Goal: Connect with others: Connect with others

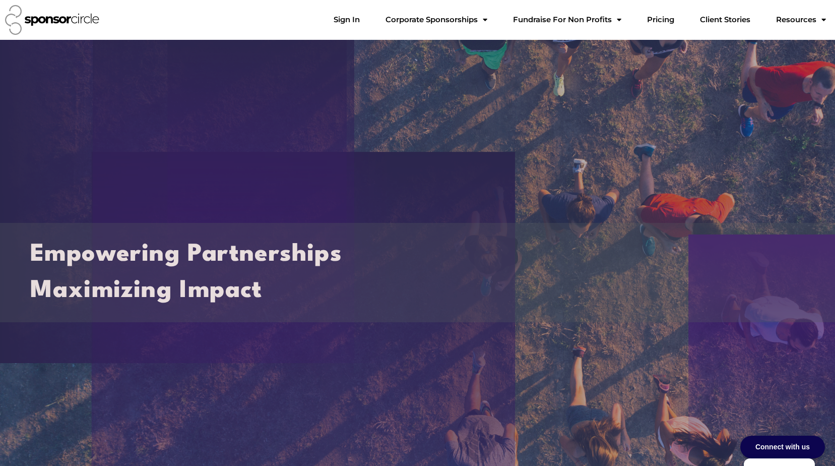
click at [57, 16] on img at bounding box center [52, 20] width 94 height 30
click at [89, 25] on img at bounding box center [52, 20] width 94 height 30
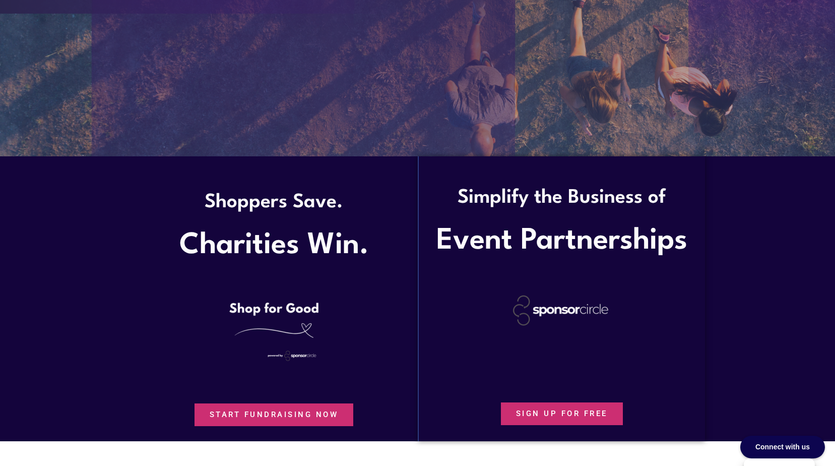
scroll to position [504, 0]
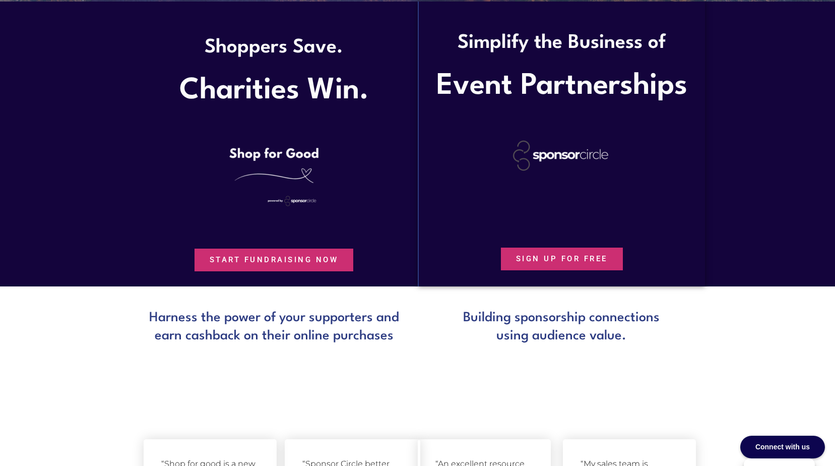
click at [281, 262] on span "Start Fundraising Now" at bounding box center [274, 260] width 129 height 8
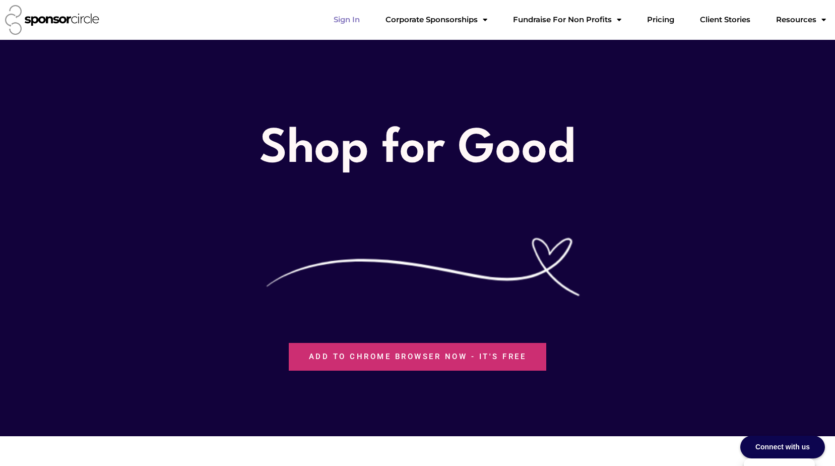
click at [368, 14] on link "Sign In" at bounding box center [346, 20] width 42 height 20
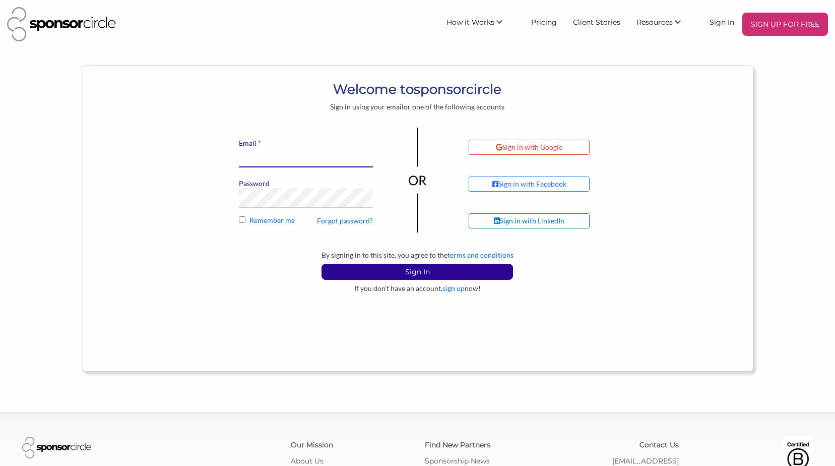
click at [259, 158] on input "* Email" at bounding box center [306, 158] width 134 height 20
type input "accounting@niagarawinefestival.com"
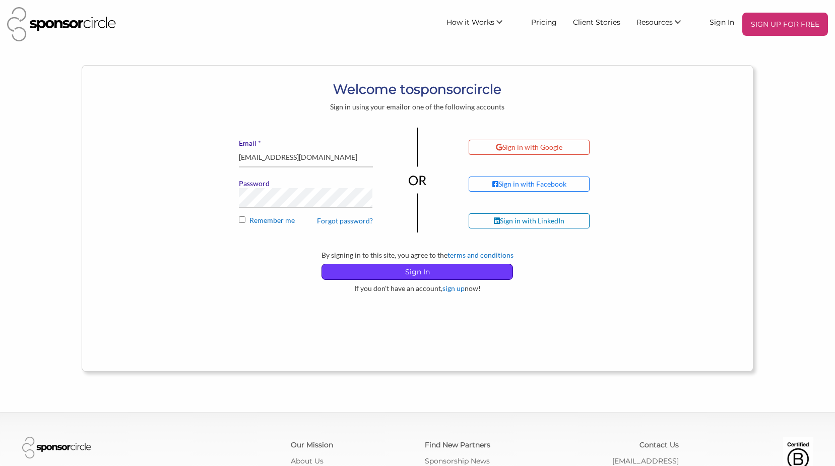
click at [447, 270] on p "Sign In" at bounding box center [417, 271] width 190 height 15
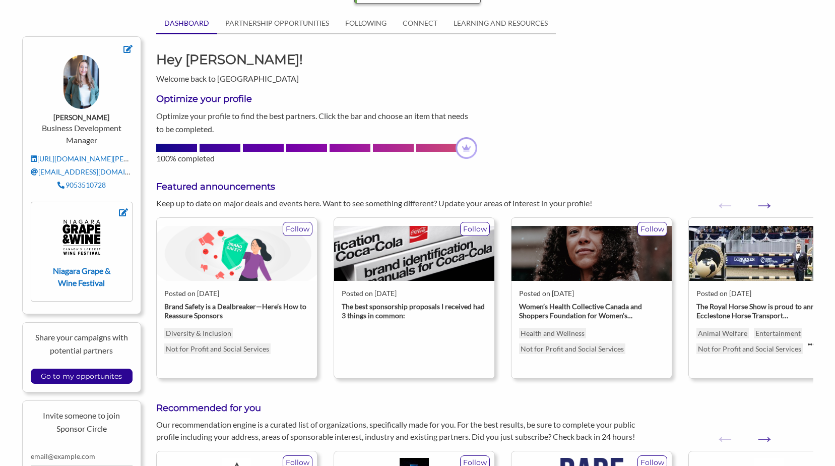
scroll to position [101, 0]
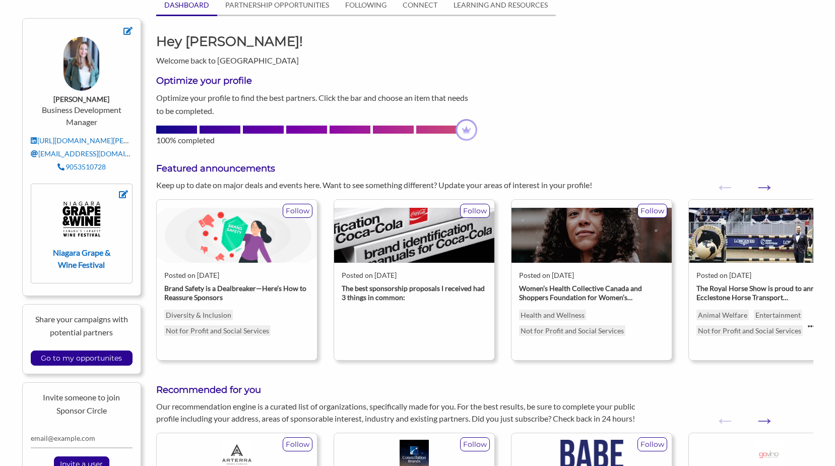
click at [395, 236] on img at bounding box center [414, 235] width 160 height 55
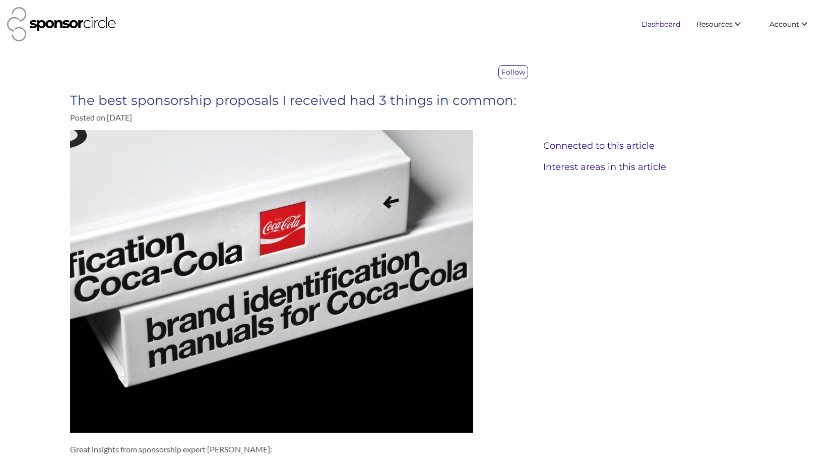
click at [655, 21] on link "Dashboard" at bounding box center [660, 24] width 55 height 18
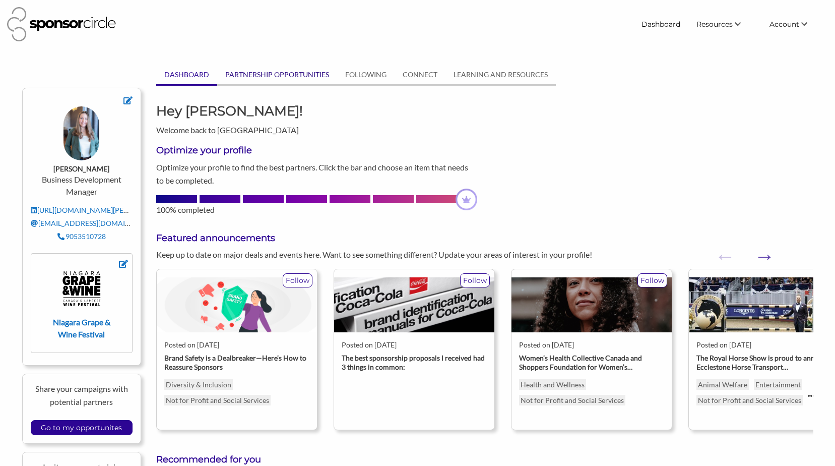
click at [287, 75] on link "PARTNERSHIP OPPORTUNITIES" at bounding box center [277, 74] width 120 height 19
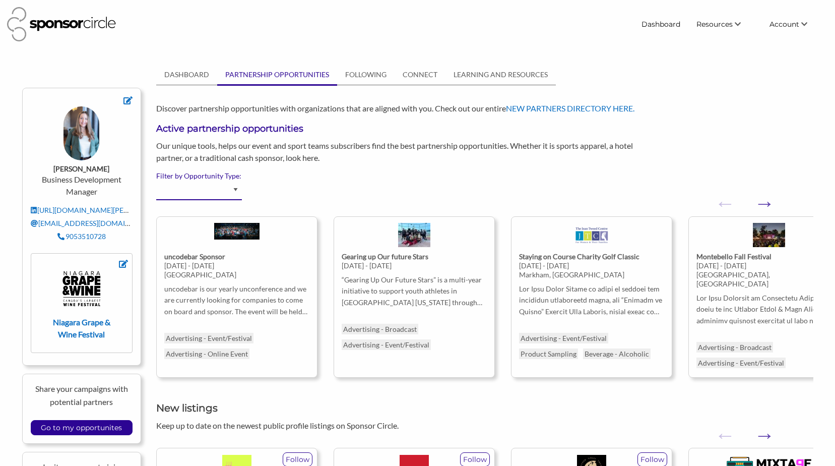
click at [233, 184] on select "Advertising - Event/Festival Advertising - Influencer (Athlete, Celebrity) Adve…" at bounding box center [199, 190] width 86 height 20
click at [396, 157] on div "Our unique tools, helps our event and sport teams subscribers find the best par…" at bounding box center [401, 152] width 504 height 24
click at [433, 70] on link "CONNECT" at bounding box center [419, 74] width 51 height 19
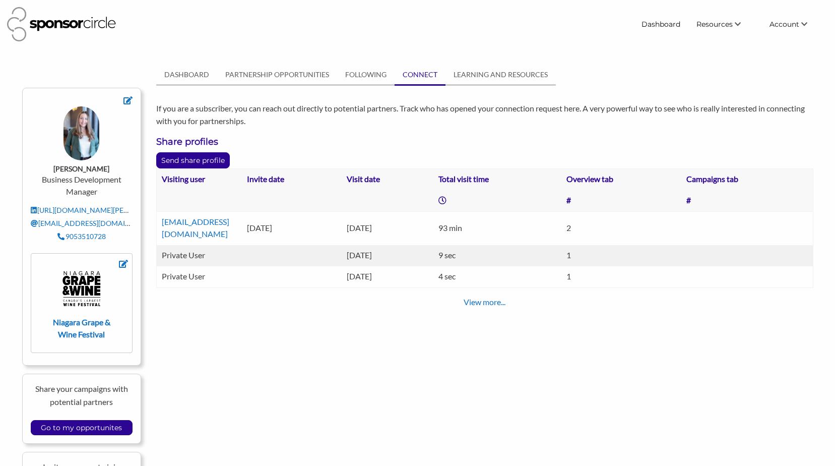
click at [480, 297] on link "View more..." at bounding box center [485, 302] width 42 height 10
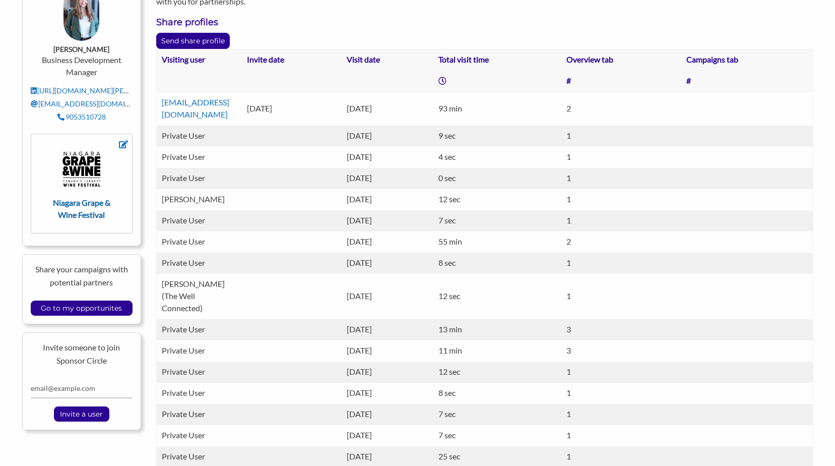
scroll to position [158, 0]
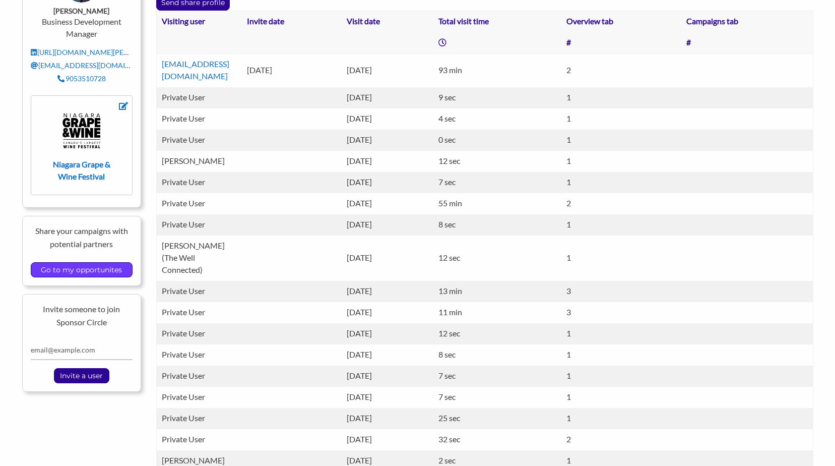
click at [98, 270] on input "Go to my opportunites" at bounding box center [81, 269] width 91 height 14
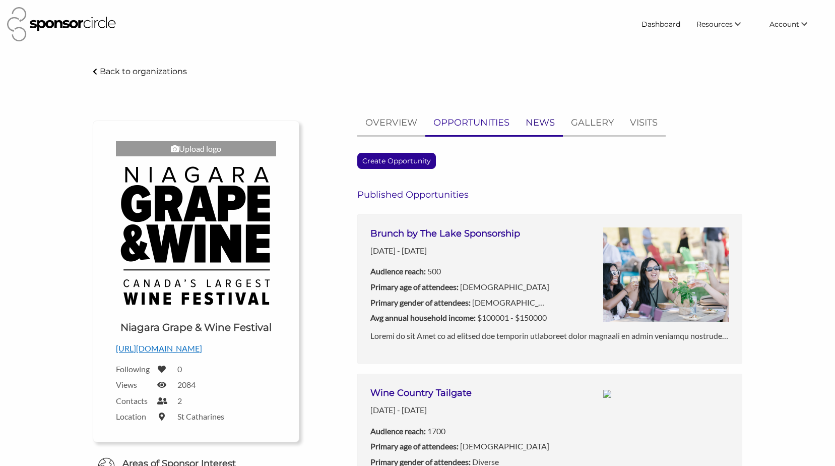
click at [537, 117] on p "NEWS" at bounding box center [539, 122] width 29 height 15
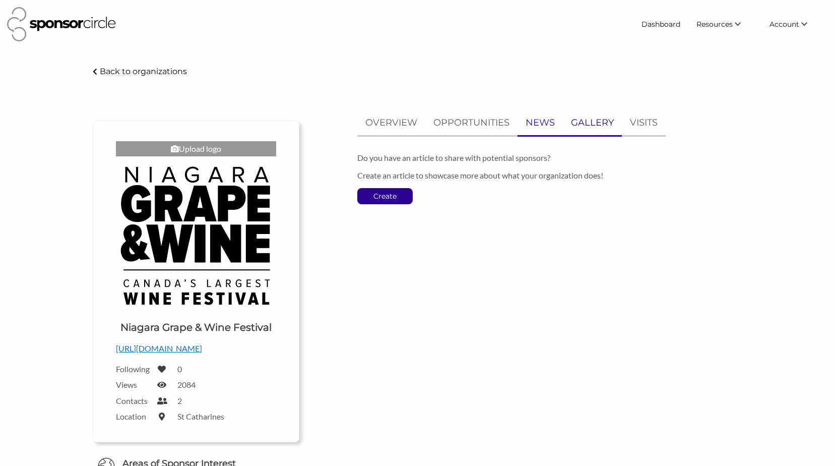
click at [586, 119] on p "GALLERY" at bounding box center [592, 122] width 43 height 15
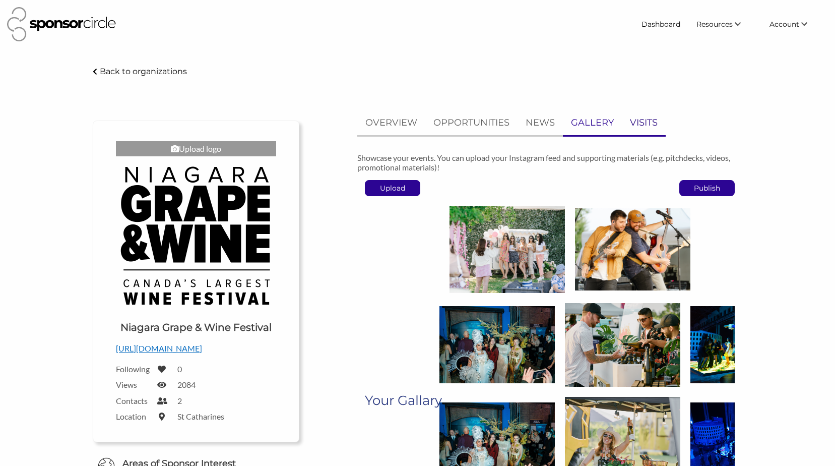
click at [642, 127] on p "VISITS" at bounding box center [644, 122] width 28 height 15
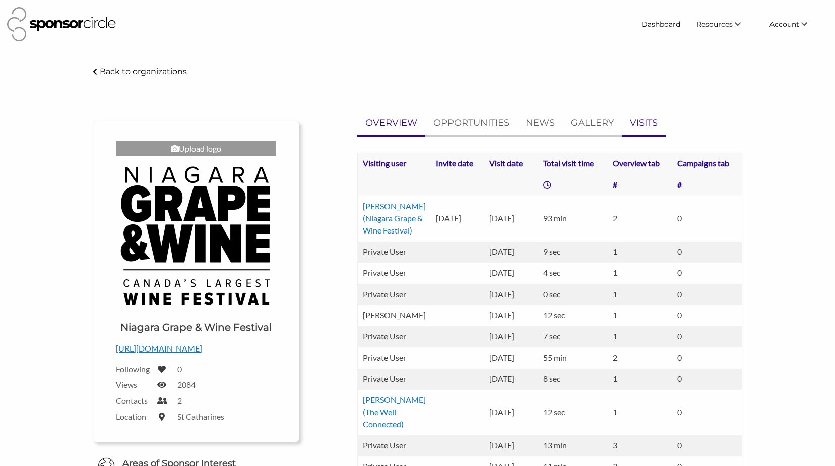
click at [390, 112] on link "OVERVIEW" at bounding box center [391, 122] width 68 height 25
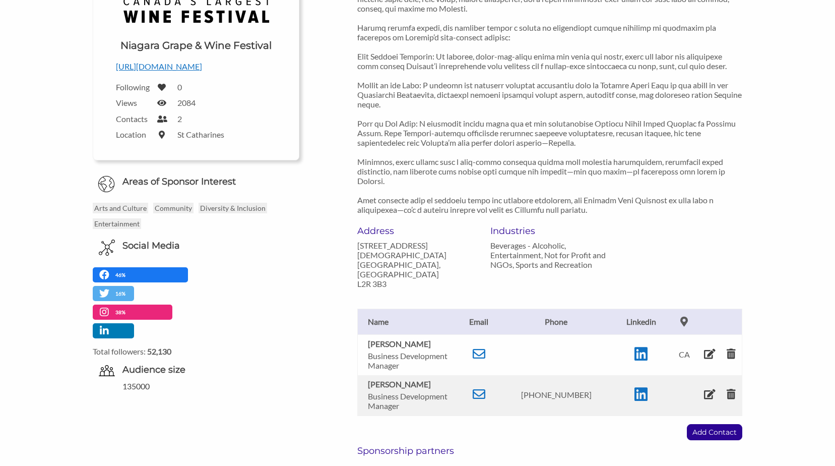
scroll to position [453, 0]
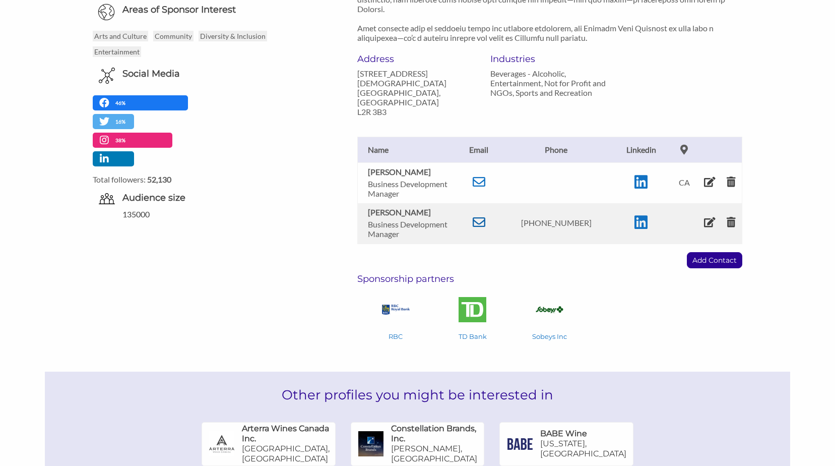
click at [483, 218] on icon at bounding box center [479, 222] width 13 height 13
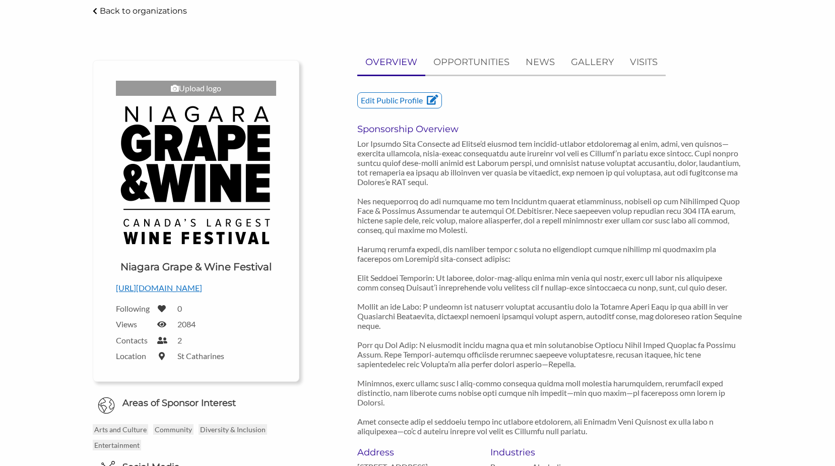
scroll to position [0, 0]
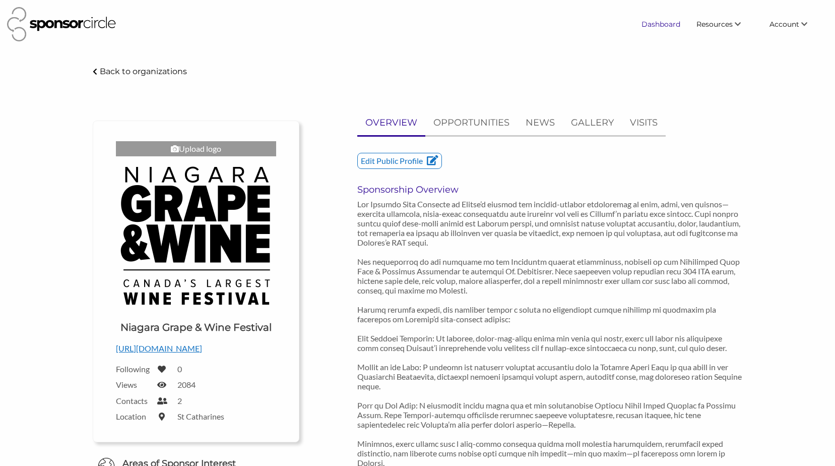
click at [663, 21] on link "Dashboard" at bounding box center [660, 24] width 55 height 18
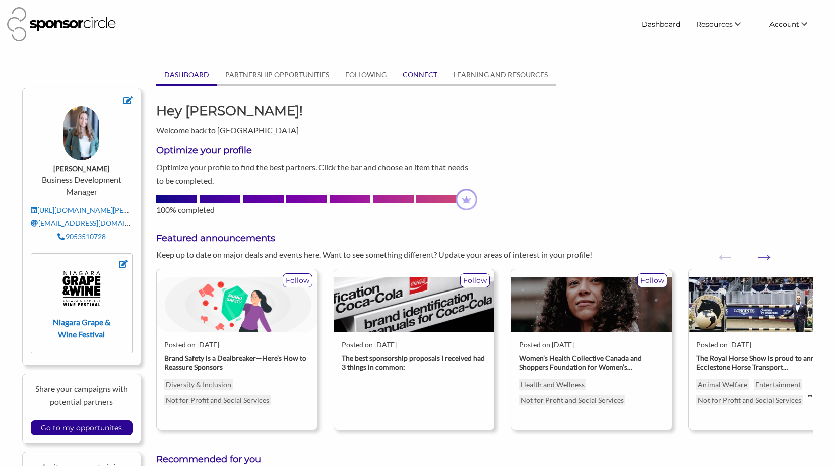
click at [409, 72] on link "CONNECT" at bounding box center [419, 74] width 51 height 19
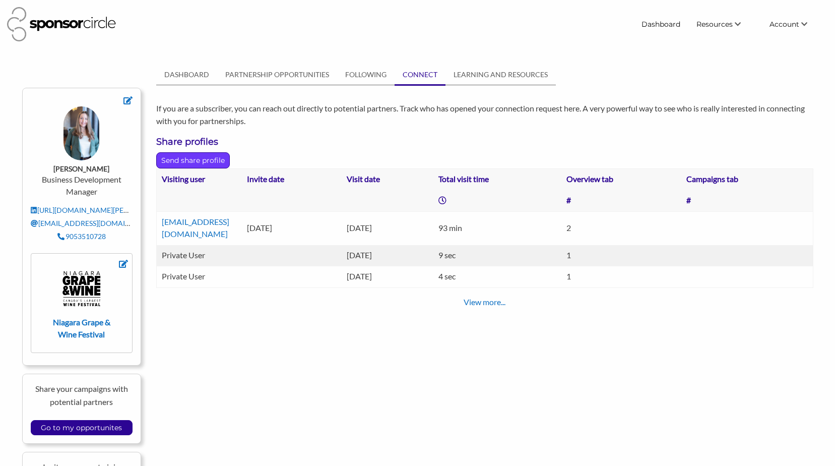
click at [188, 162] on p "Send share profile" at bounding box center [193, 160] width 73 height 15
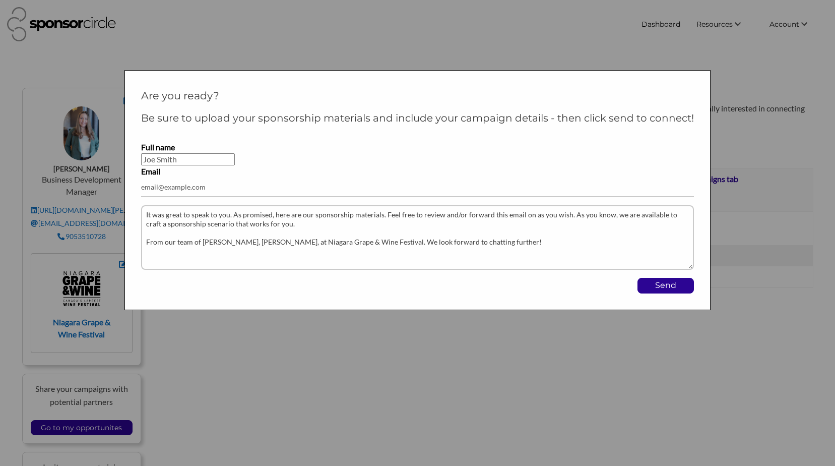
click at [461, 49] on div at bounding box center [417, 233] width 835 height 466
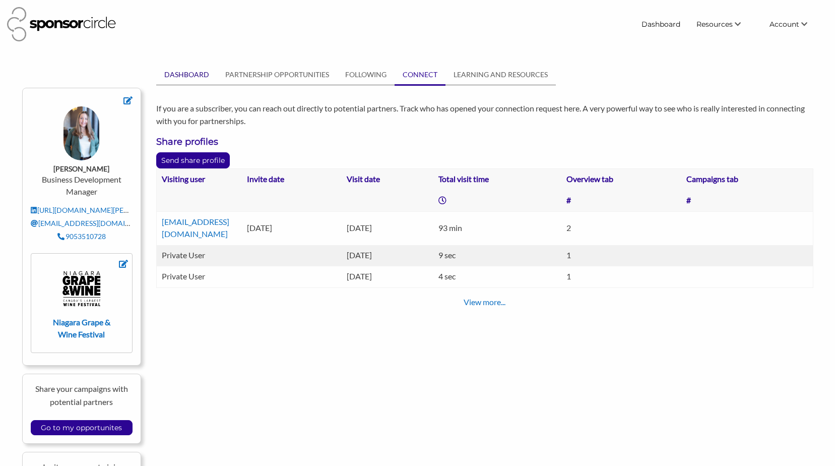
click at [174, 72] on link "DASHBOARD" at bounding box center [186, 74] width 61 height 19
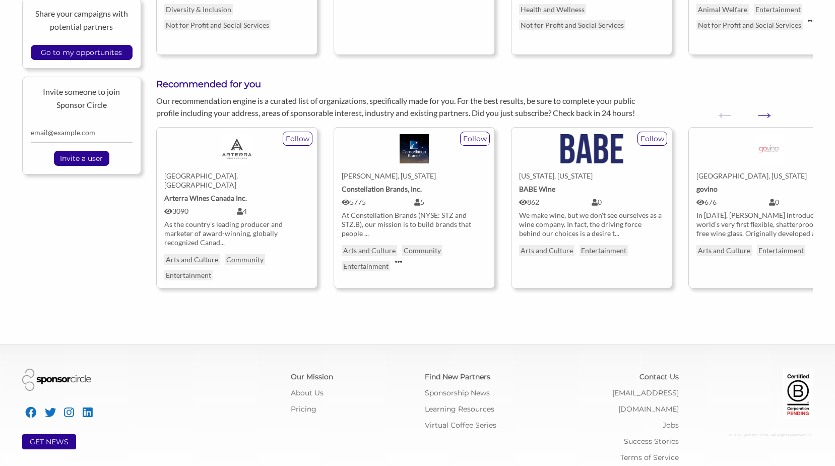
scroll to position [382, 0]
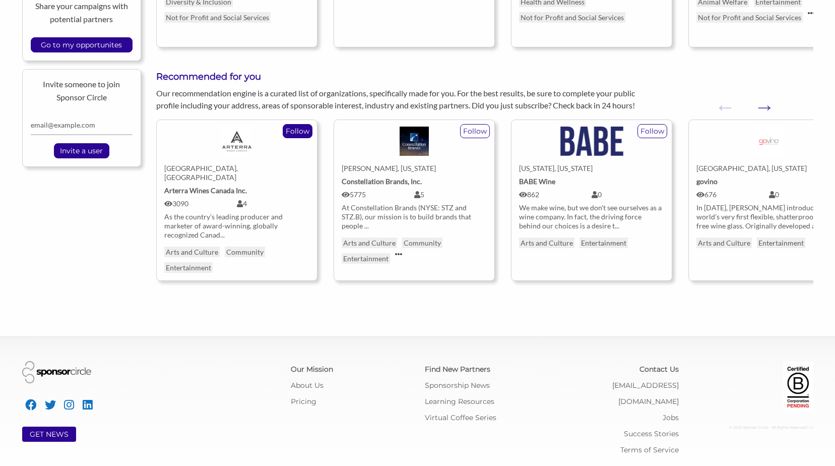
click at [298, 134] on p "Follow" at bounding box center [297, 130] width 29 height 13
click at [476, 131] on p "Follow" at bounding box center [474, 130] width 29 height 13
click at [288, 126] on p "Follow" at bounding box center [297, 130] width 29 height 13
click at [754, 174] on link "Costa Mesa, California govino 676 0 In 2008, govino introduced the world’s very…" at bounding box center [768, 175] width 145 height 110
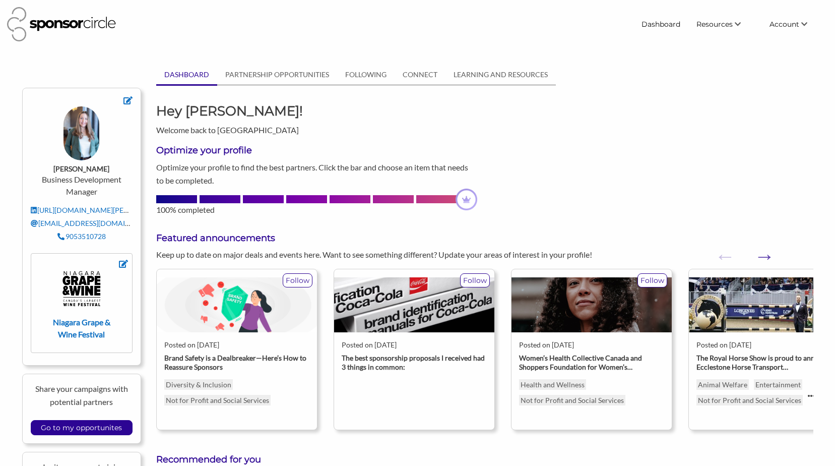
scroll to position [381, 0]
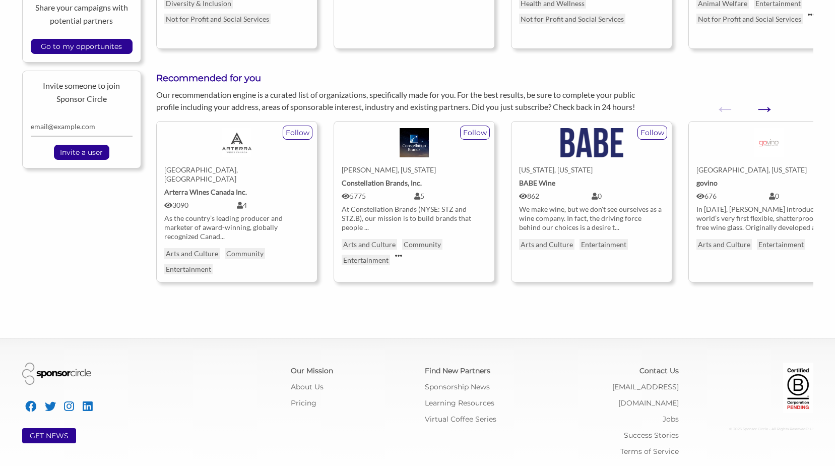
click at [761, 105] on button "Next" at bounding box center [759, 103] width 10 height 10
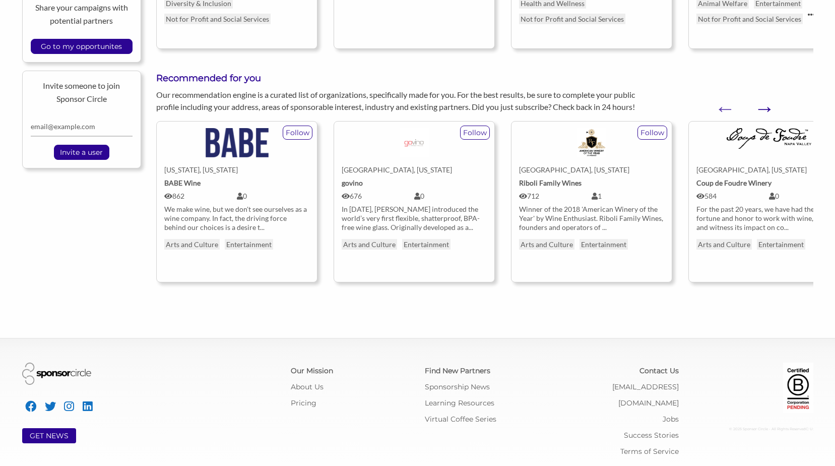
click at [761, 105] on button "Next" at bounding box center [759, 103] width 10 height 10
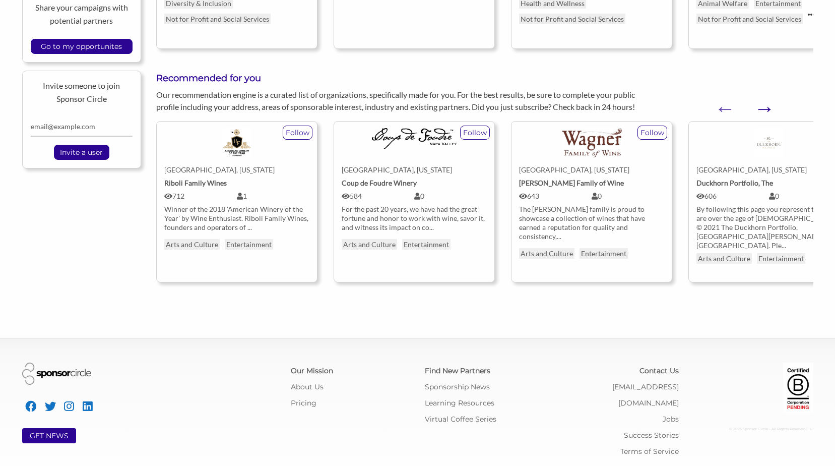
click at [761, 105] on button "Next" at bounding box center [759, 103] width 10 height 10
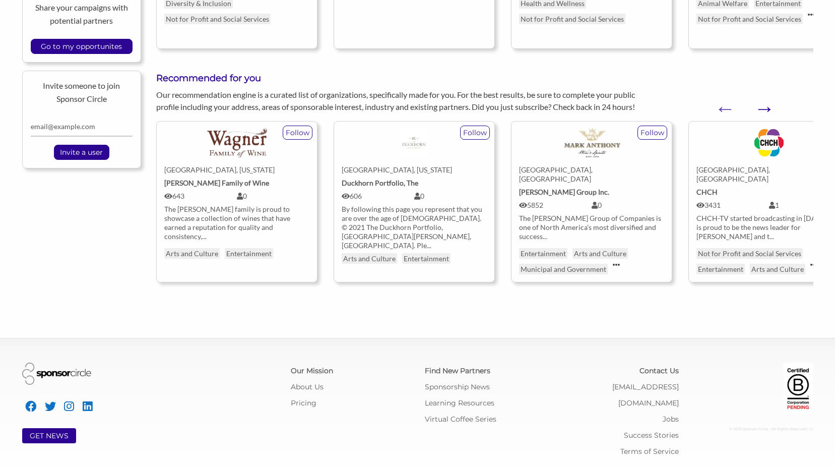
click at [761, 105] on button "Next" at bounding box center [759, 103] width 10 height 10
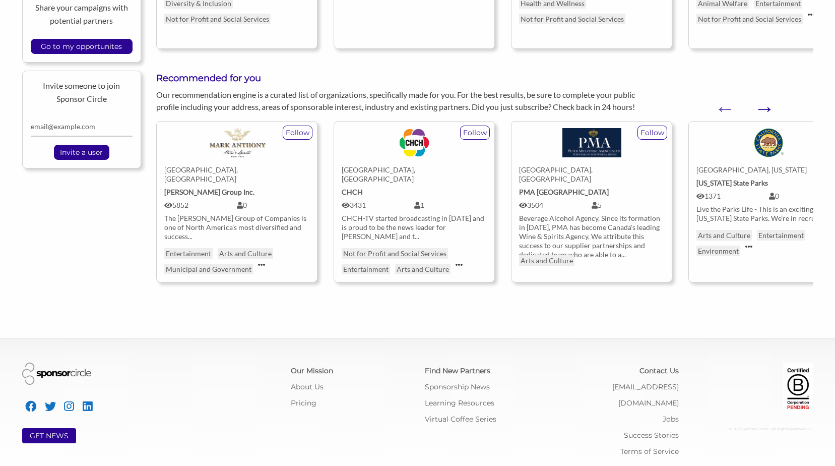
click at [761, 105] on button "Next" at bounding box center [759, 103] width 10 height 10
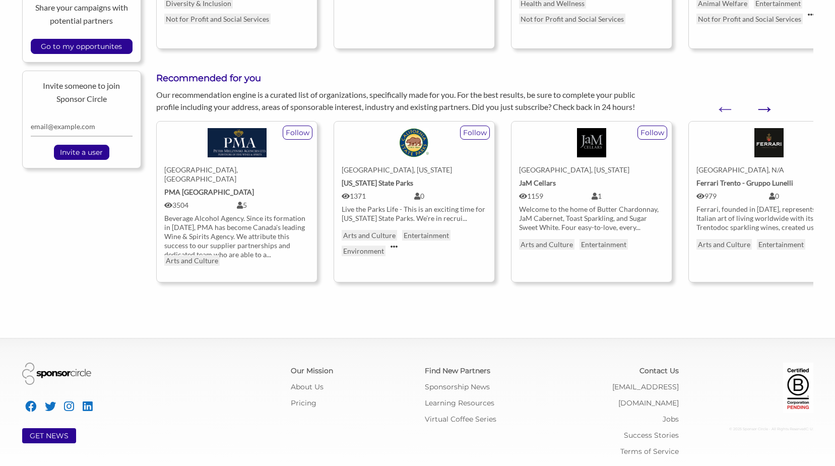
click at [761, 105] on button "Next" at bounding box center [759, 103] width 10 height 10
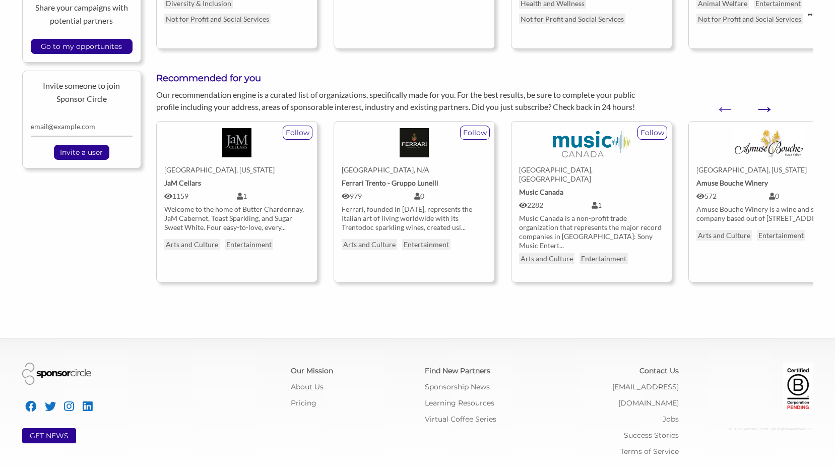
click at [761, 105] on button "Next" at bounding box center [759, 103] width 10 height 10
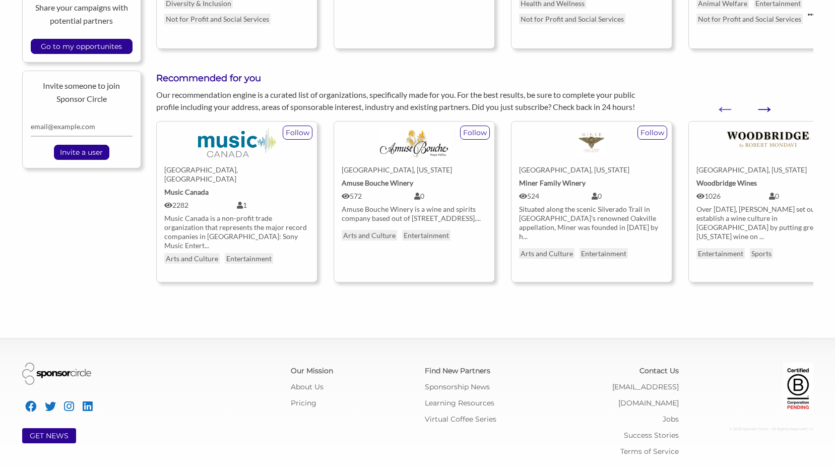
click at [761, 105] on button "Next" at bounding box center [759, 103] width 10 height 10
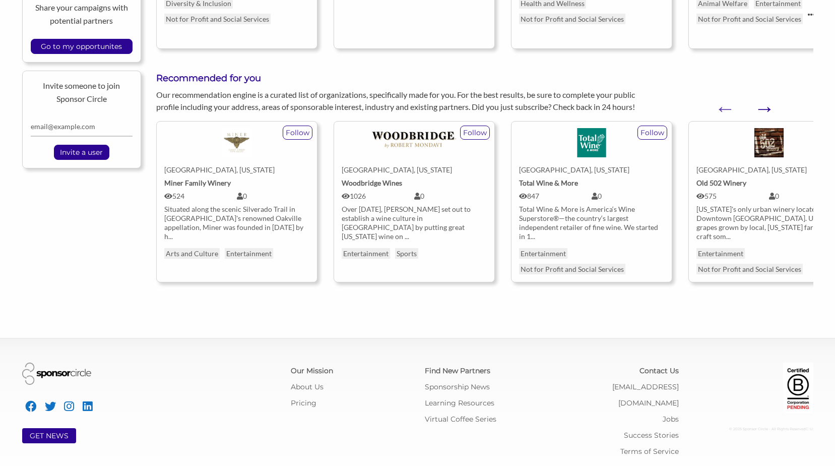
click at [761, 105] on button "Next" at bounding box center [759, 103] width 10 height 10
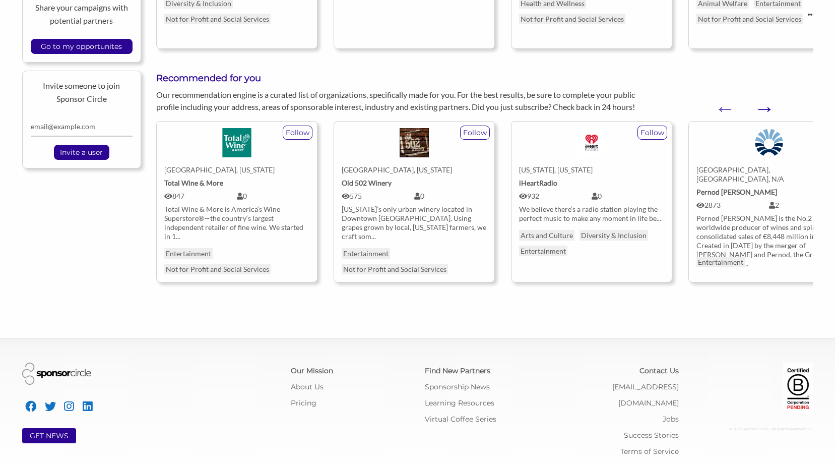
click at [761, 105] on button "Next" at bounding box center [759, 103] width 10 height 10
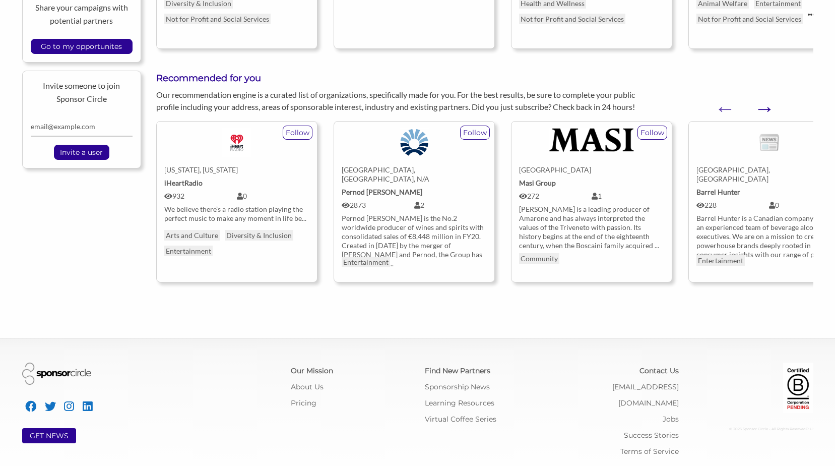
click at [761, 105] on button "Next" at bounding box center [759, 103] width 10 height 10
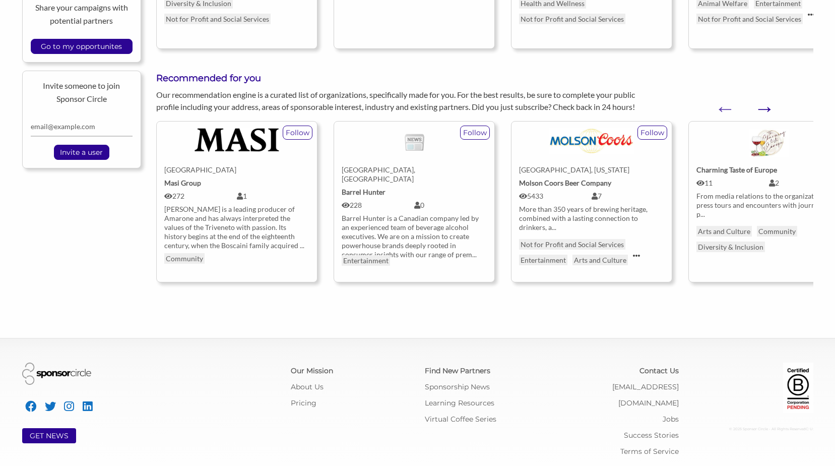
click at [761, 105] on button "Next" at bounding box center [759, 103] width 10 height 10
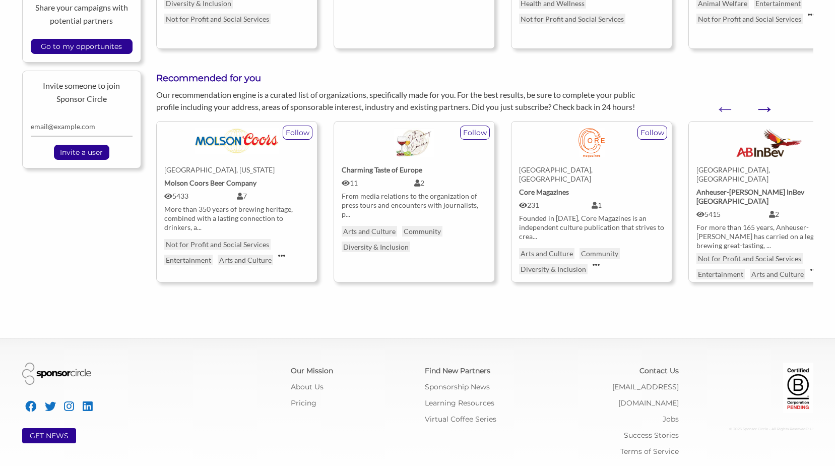
click at [761, 105] on button "Next" at bounding box center [759, 103] width 10 height 10
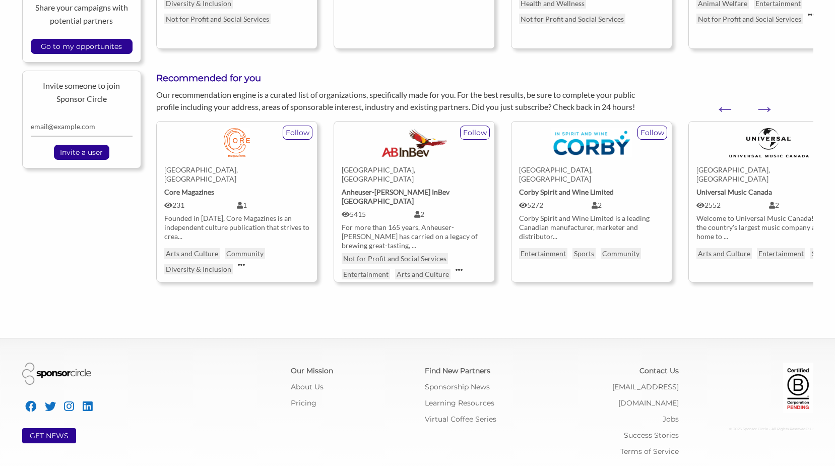
click at [753, 216] on div "Welcome to Universal Music Canada! We are the country's largest music company a…" at bounding box center [768, 227] width 145 height 27
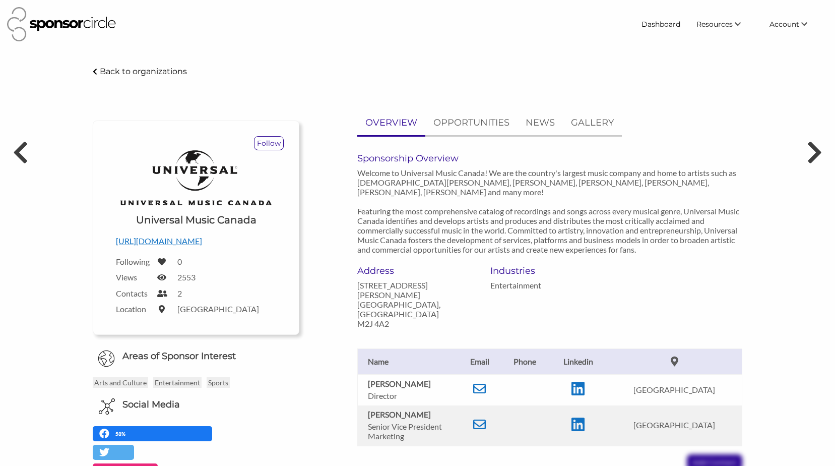
click at [804, 156] on div "Universal Music Canada - Sponsor Circle Back to organizations Follow Upload a l…" at bounding box center [417, 392] width 835 height 654
click at [821, 145] on icon at bounding box center [814, 152] width 19 height 30
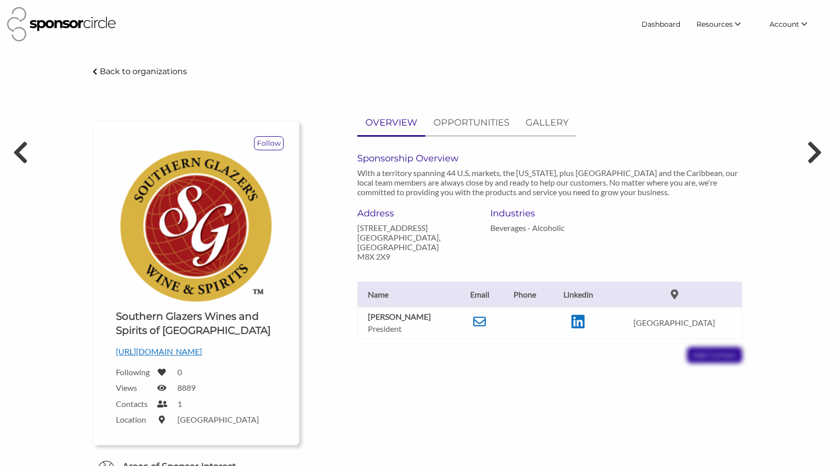
click at [816, 153] on icon at bounding box center [815, 152] width 16 height 25
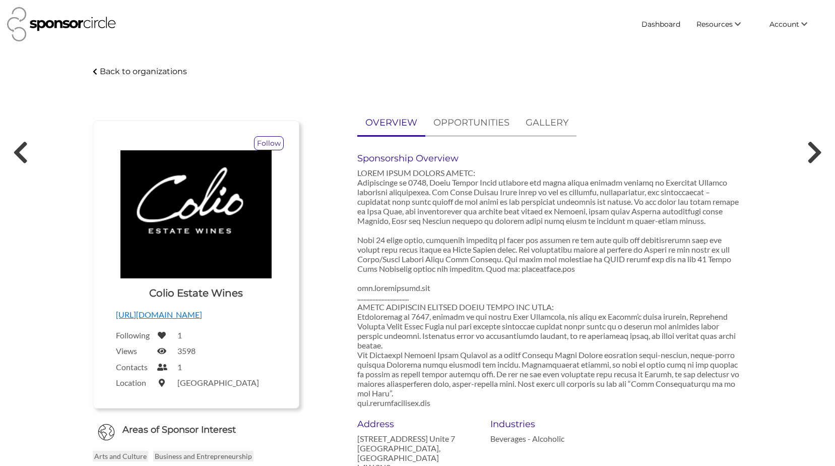
click at [816, 153] on icon at bounding box center [815, 152] width 16 height 25
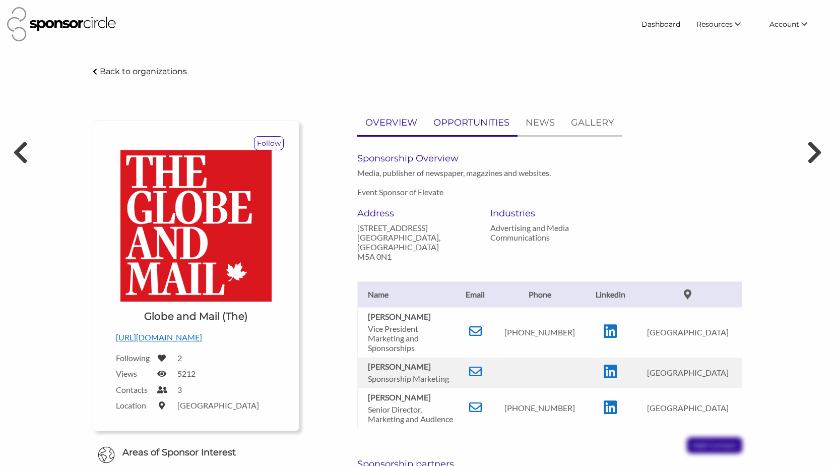
click at [480, 120] on p "OPPORTUNITIES" at bounding box center [471, 122] width 76 height 15
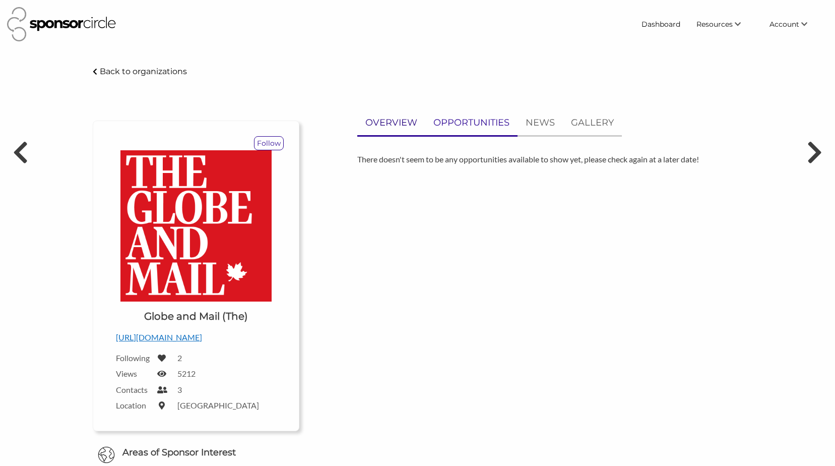
click at [400, 124] on p "OVERVIEW" at bounding box center [391, 122] width 52 height 15
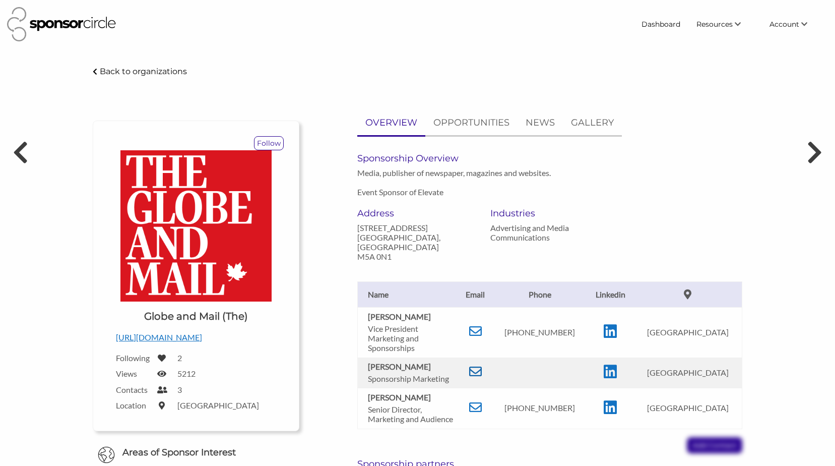
click at [482, 365] on icon at bounding box center [475, 371] width 13 height 13
click at [476, 324] on icon at bounding box center [475, 330] width 13 height 13
click at [816, 148] on icon at bounding box center [814, 152] width 19 height 30
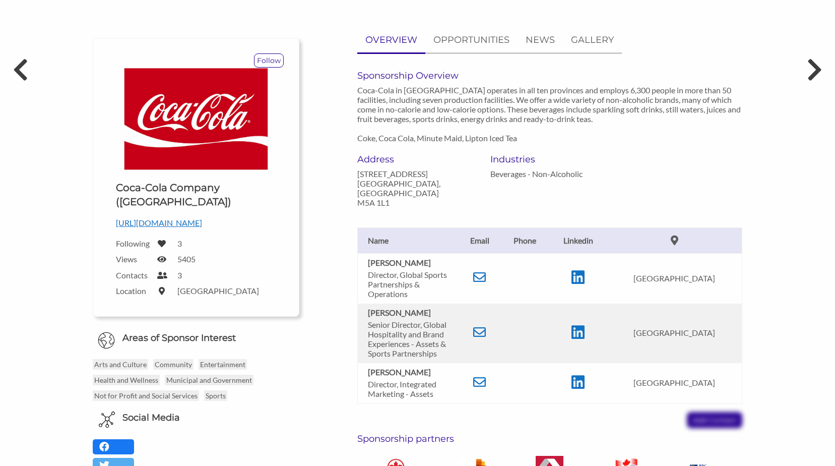
scroll to position [101, 0]
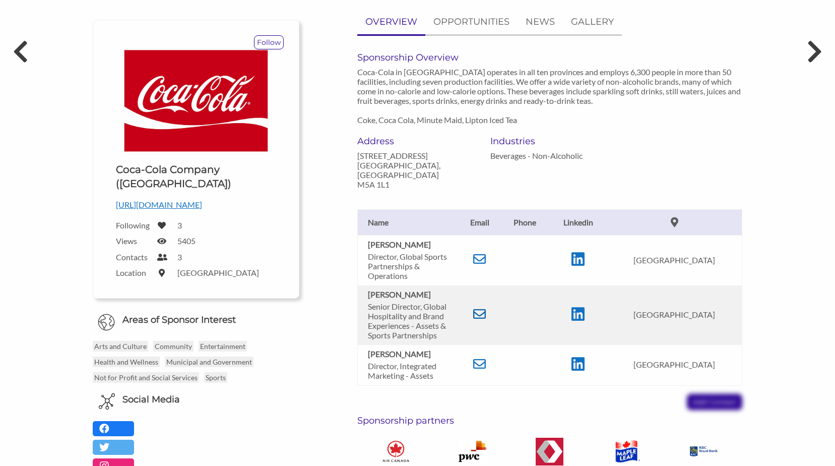
click at [473, 307] on icon at bounding box center [479, 313] width 13 height 13
click at [811, 46] on icon at bounding box center [814, 51] width 19 height 30
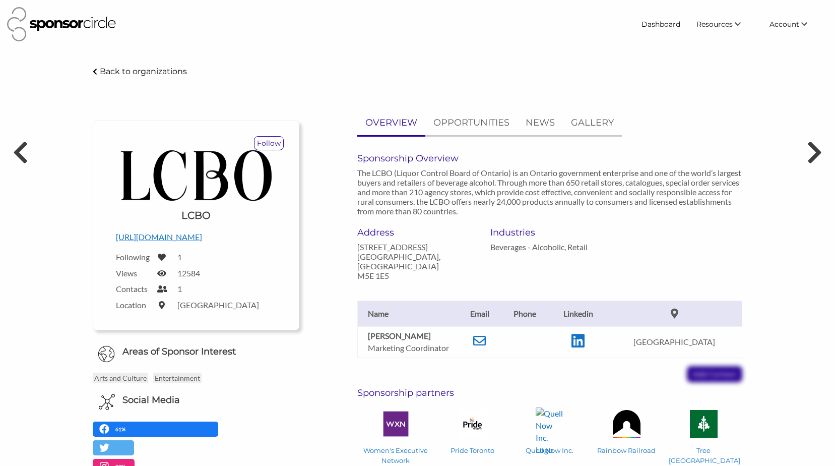
scroll to position [50, 0]
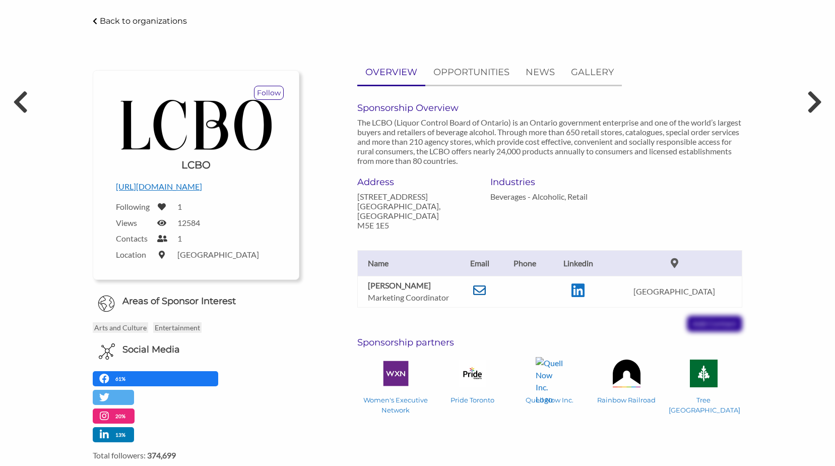
click at [485, 284] on icon at bounding box center [479, 290] width 13 height 13
click at [818, 99] on icon at bounding box center [814, 102] width 19 height 30
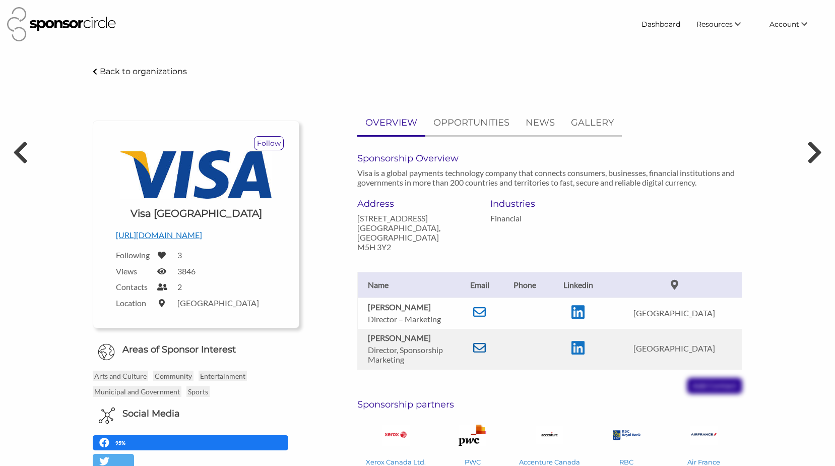
click at [486, 341] on icon at bounding box center [479, 347] width 13 height 13
